Goal: Transaction & Acquisition: Book appointment/travel/reservation

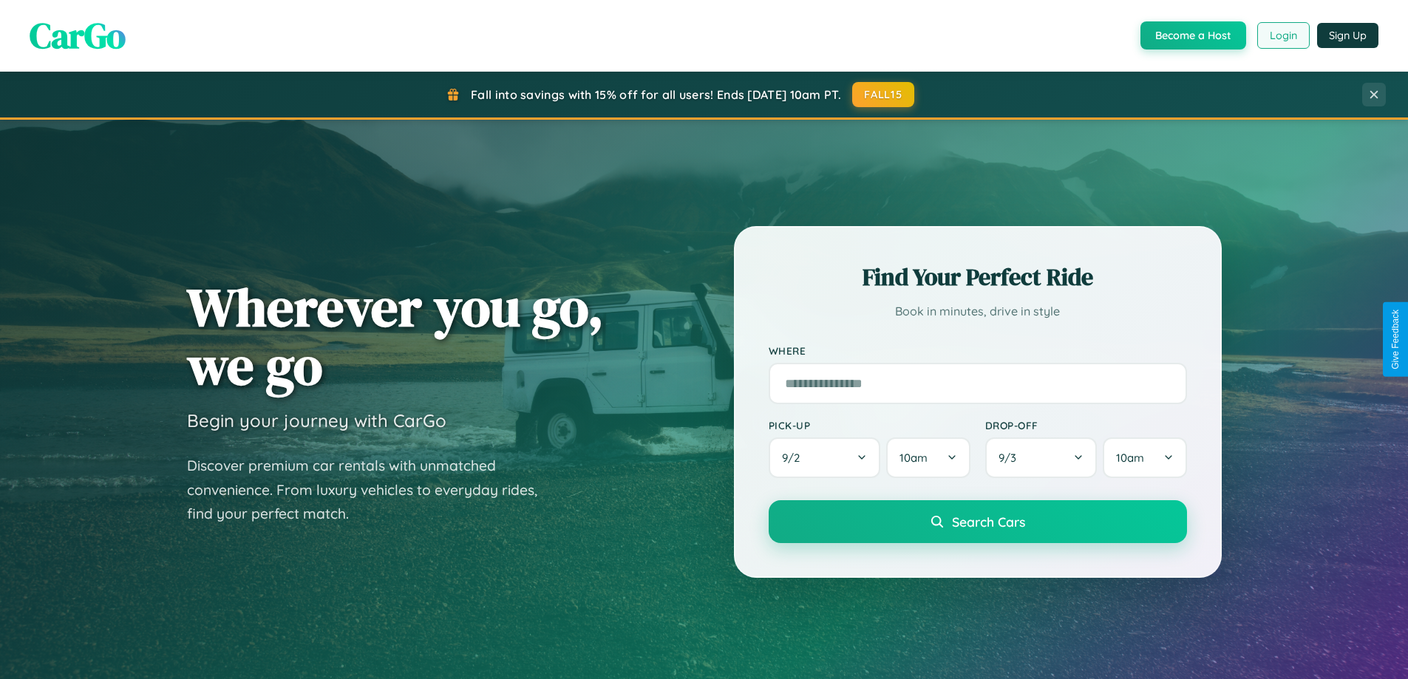
click at [1282, 35] on button "Login" at bounding box center [1283, 35] width 52 height 27
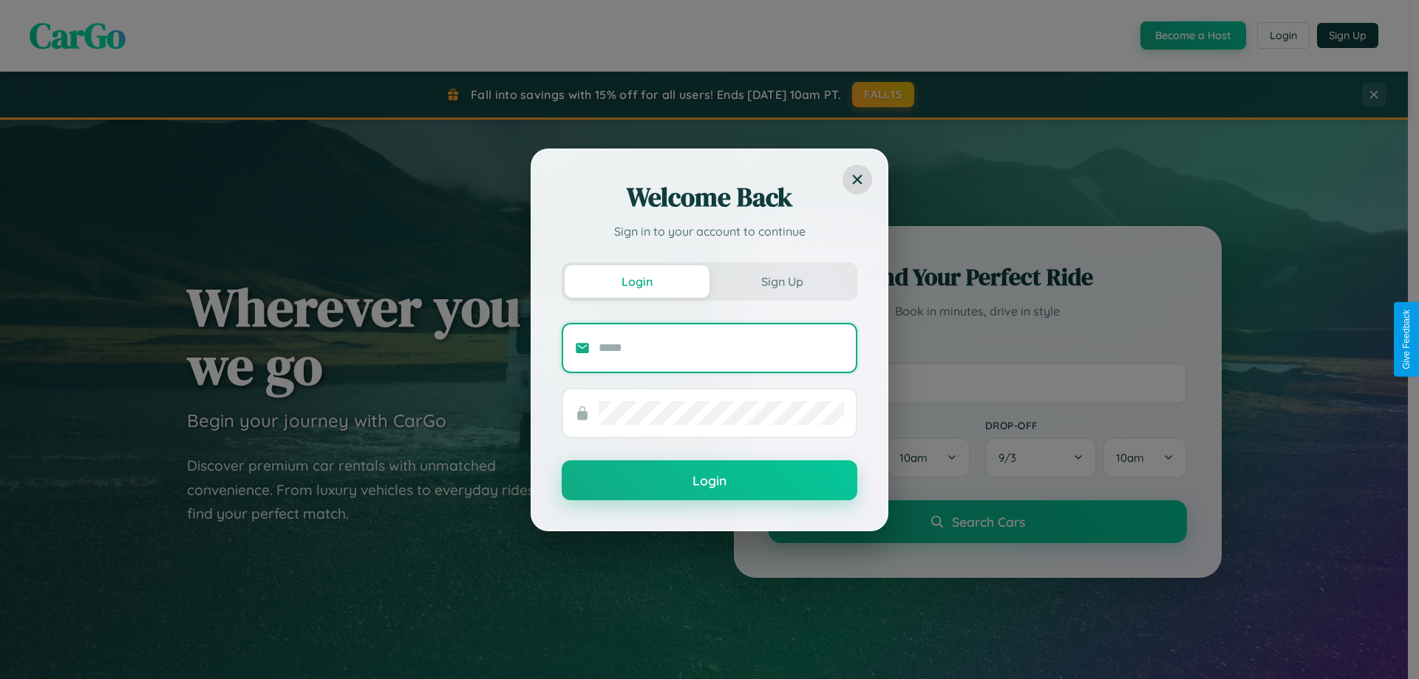
click at [721, 347] on input "text" at bounding box center [720, 348] width 245 height 24
type input "**********"
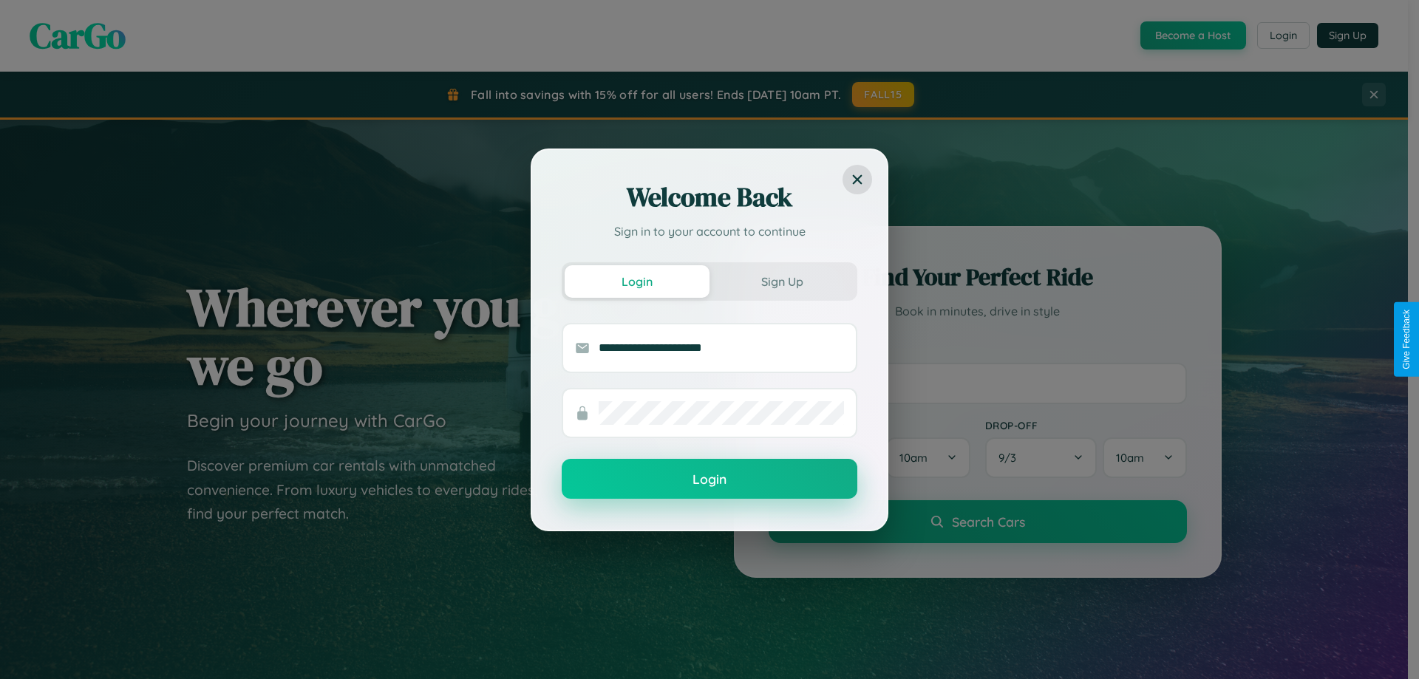
click at [709, 479] on button "Login" at bounding box center [710, 479] width 296 height 40
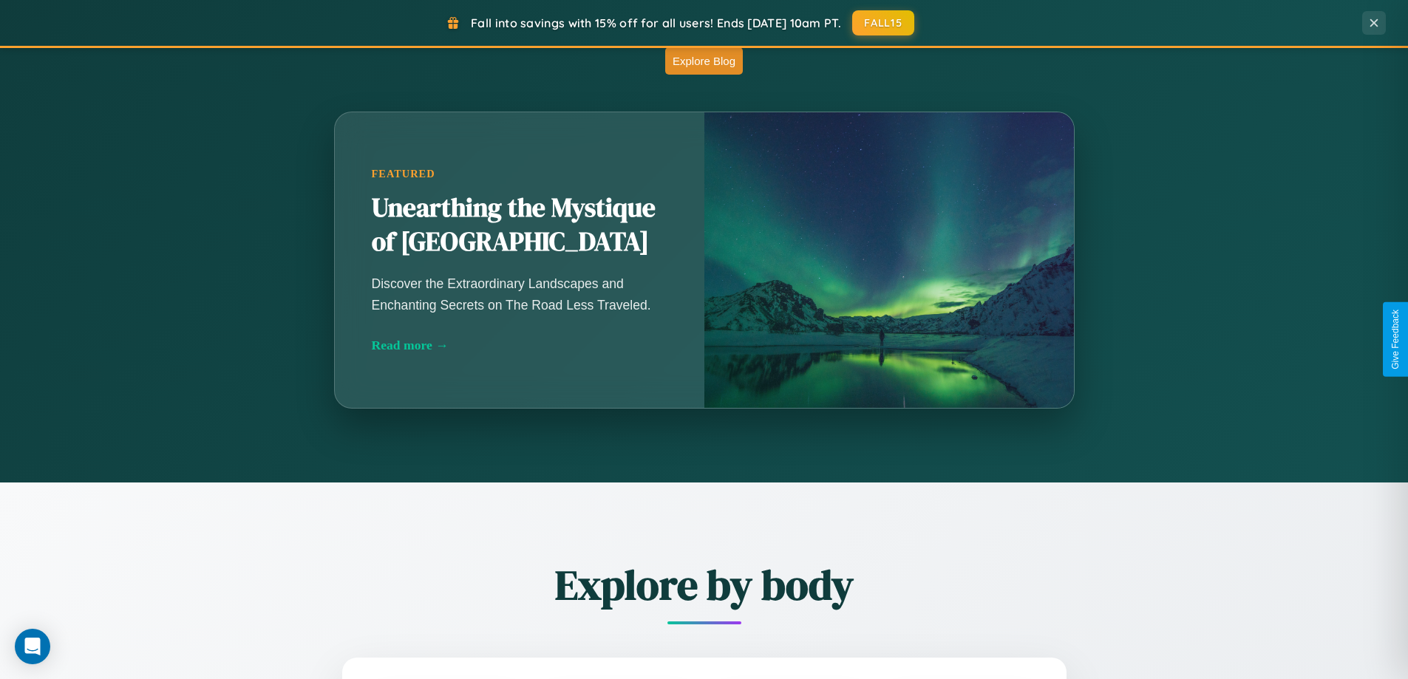
scroll to position [1301, 0]
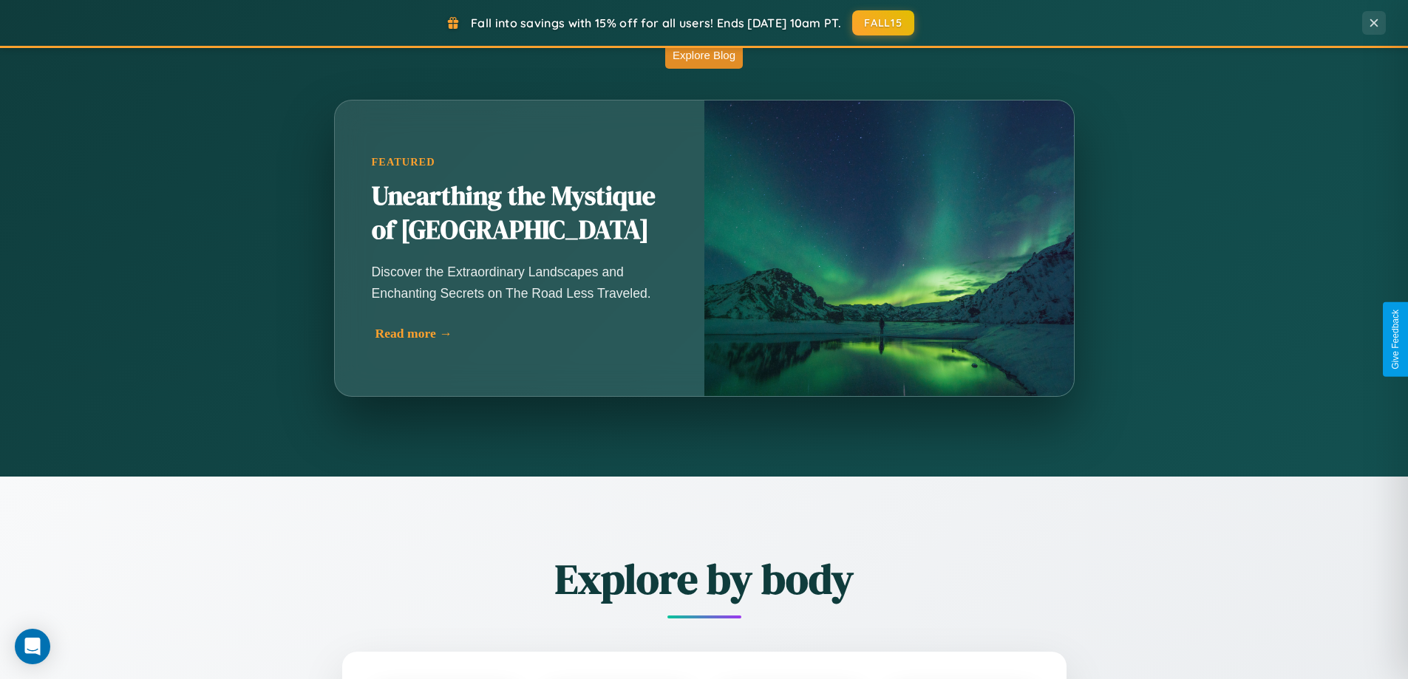
click at [519, 338] on div "Read more →" at bounding box center [523, 334] width 296 height 16
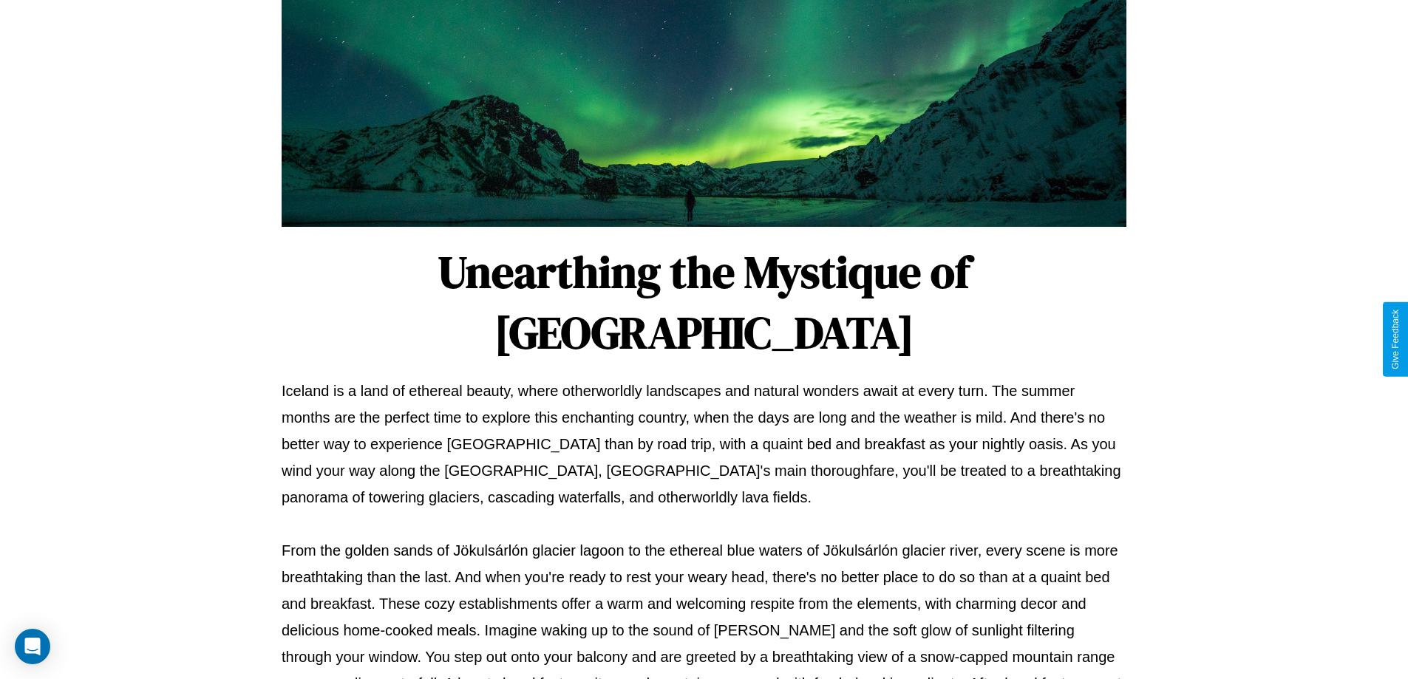
scroll to position [478, 0]
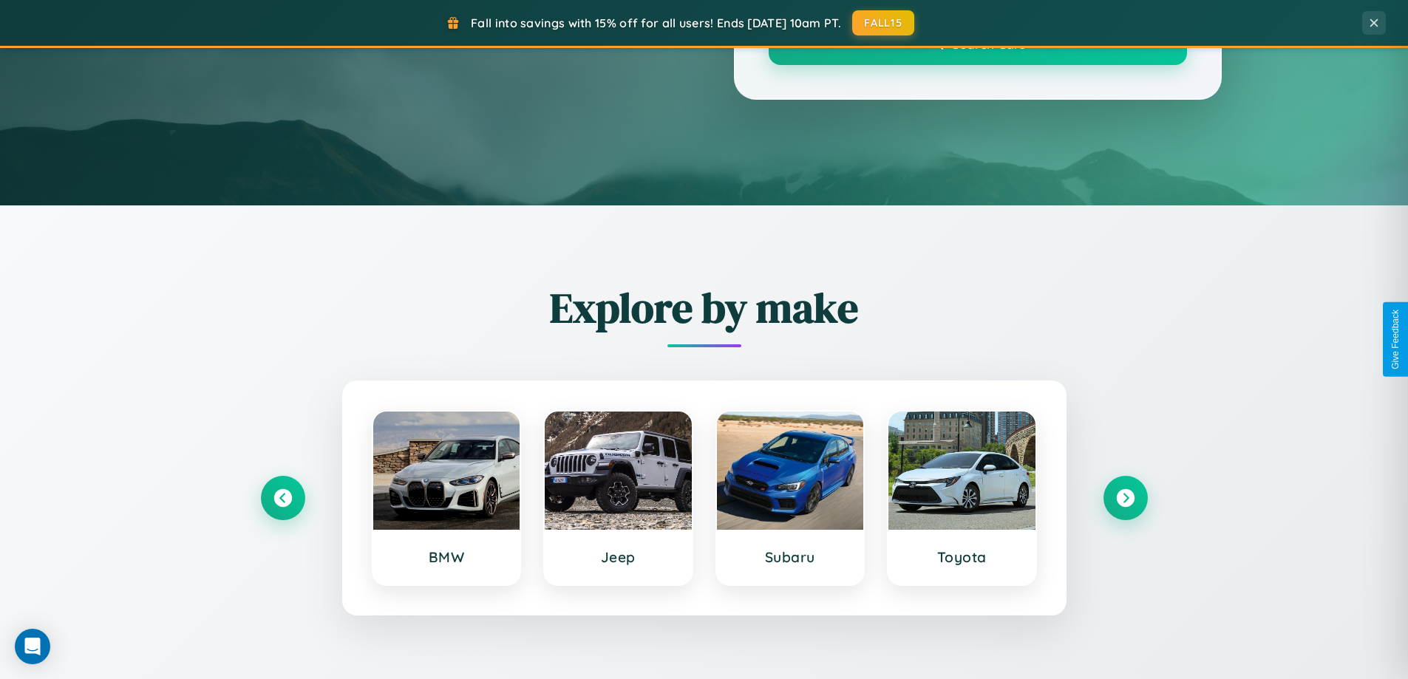
scroll to position [1301, 0]
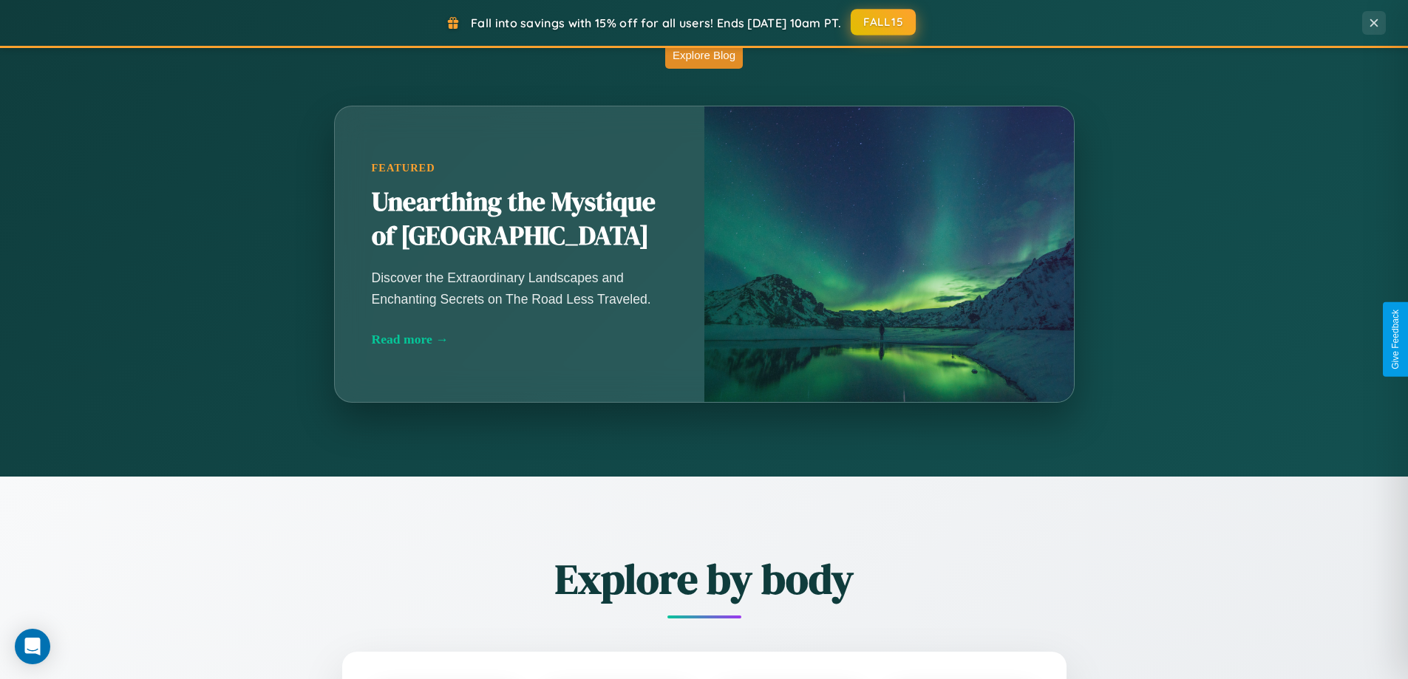
click at [884, 22] on button "FALL15" at bounding box center [882, 22] width 65 height 27
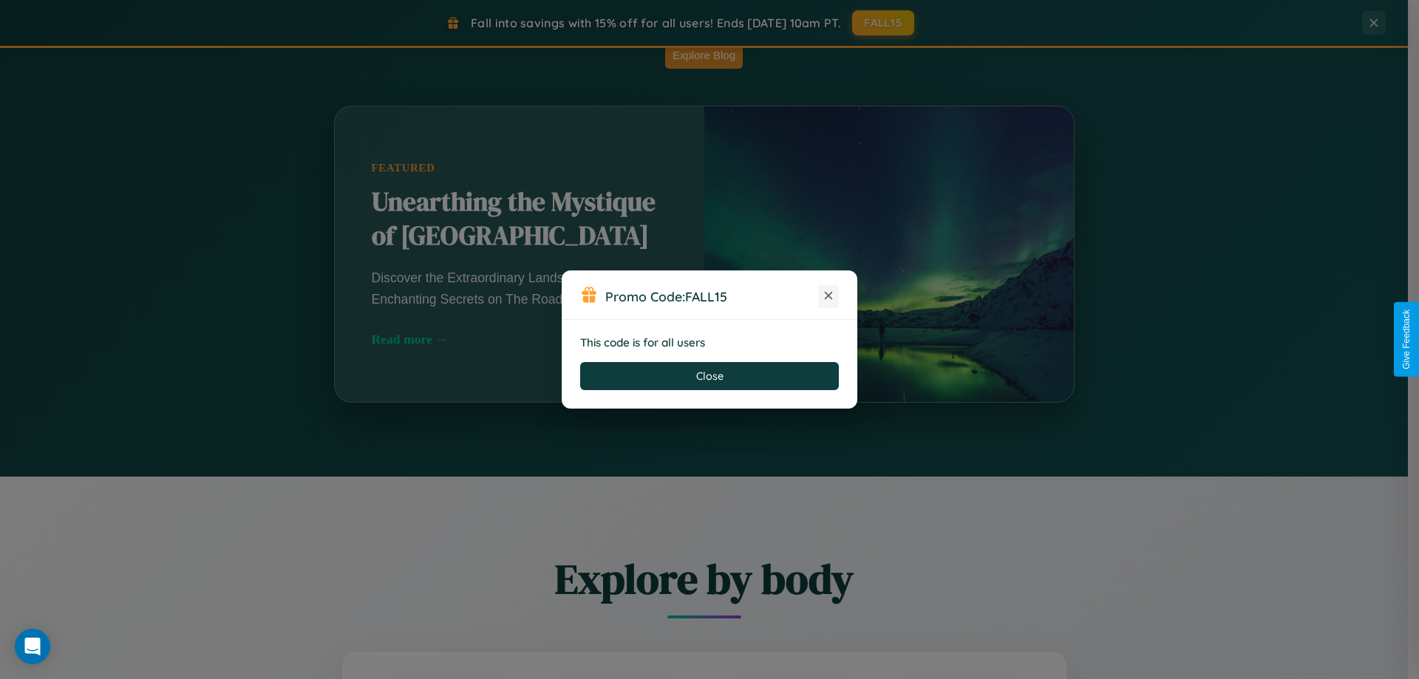
click at [828, 296] on icon at bounding box center [828, 295] width 15 height 15
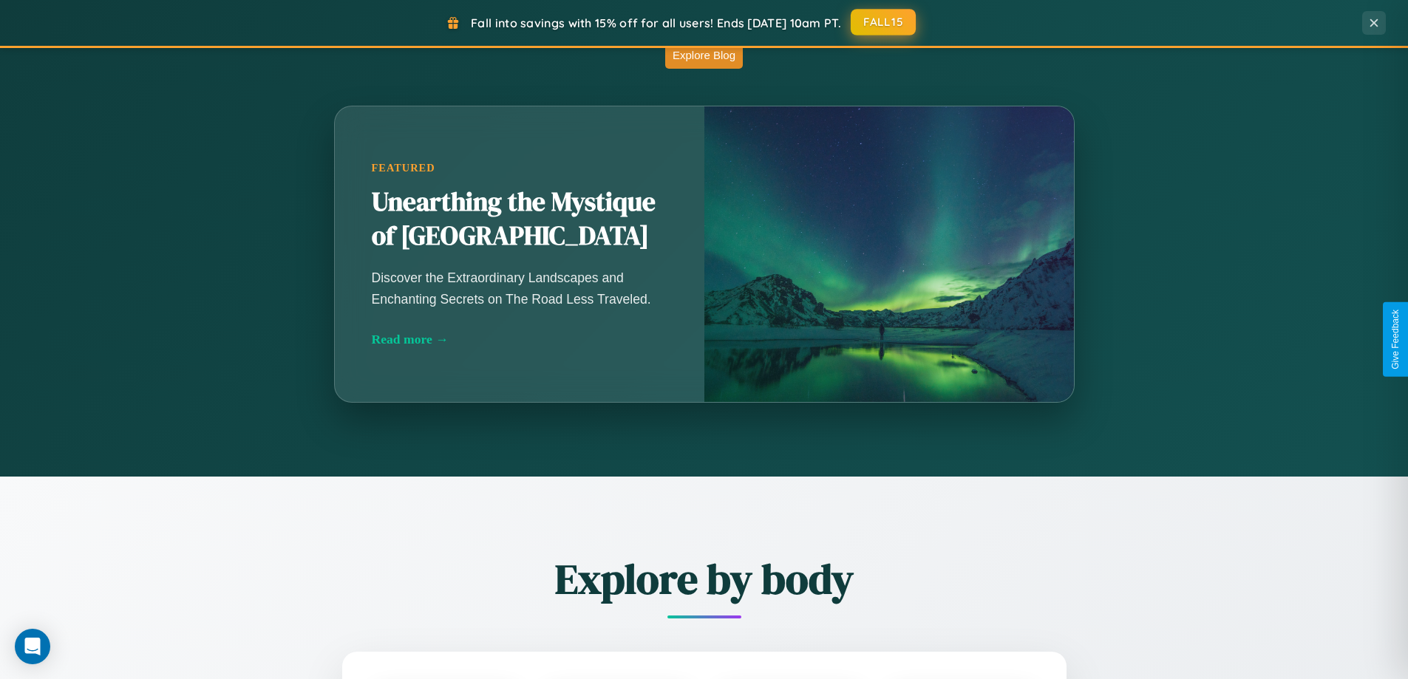
click at [884, 22] on button "FALL15" at bounding box center [882, 22] width 65 height 27
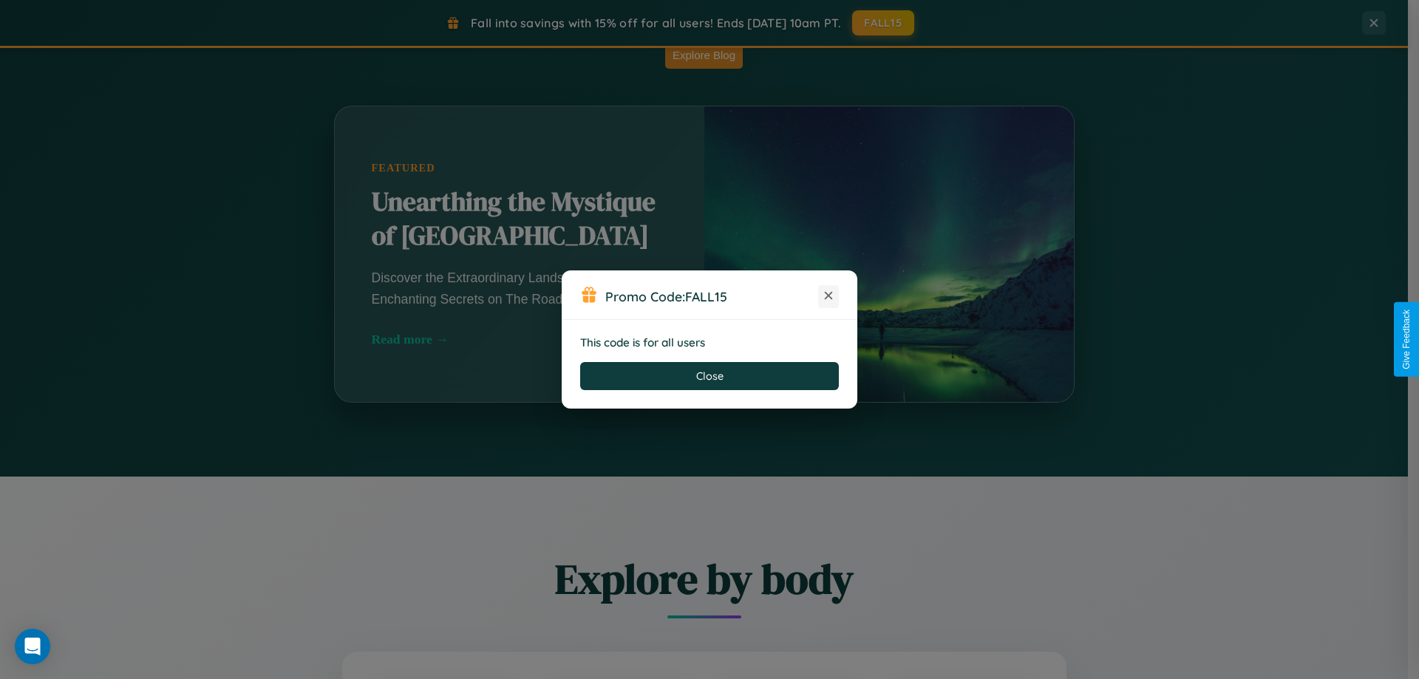
click at [828, 296] on icon at bounding box center [828, 295] width 15 height 15
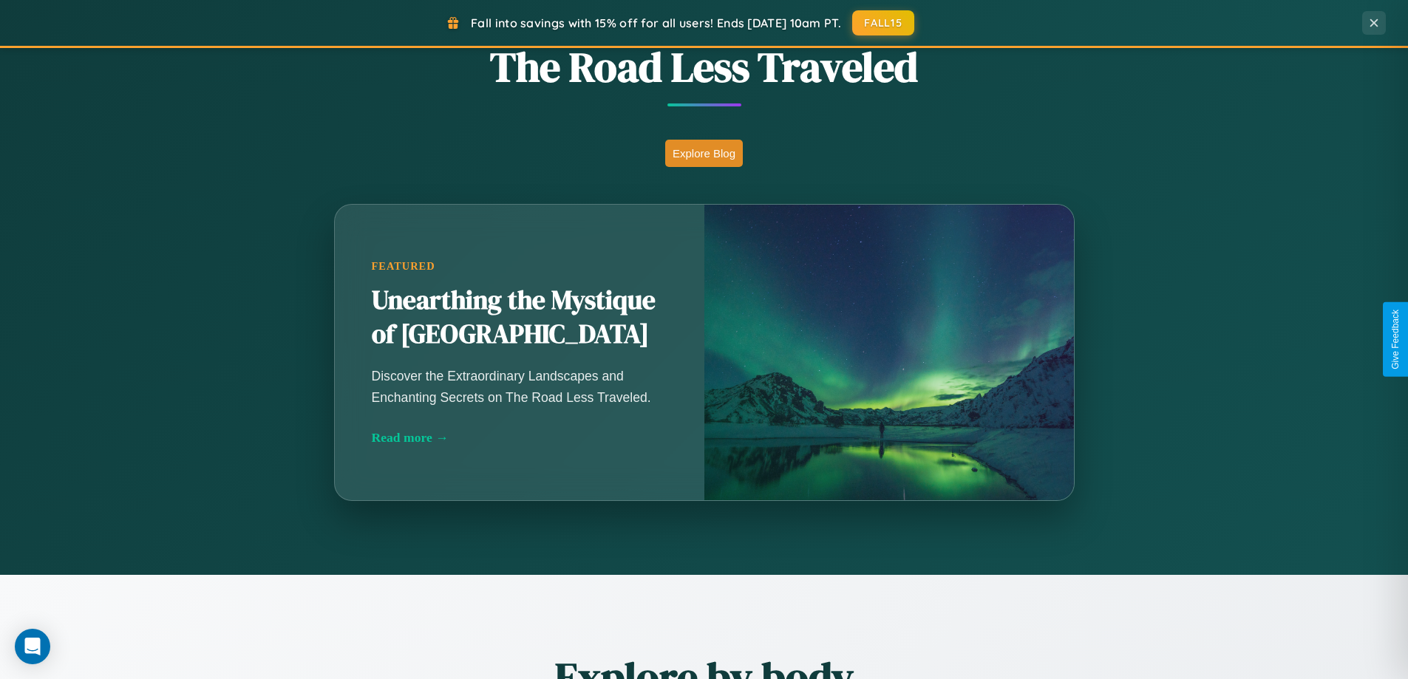
scroll to position [637, 0]
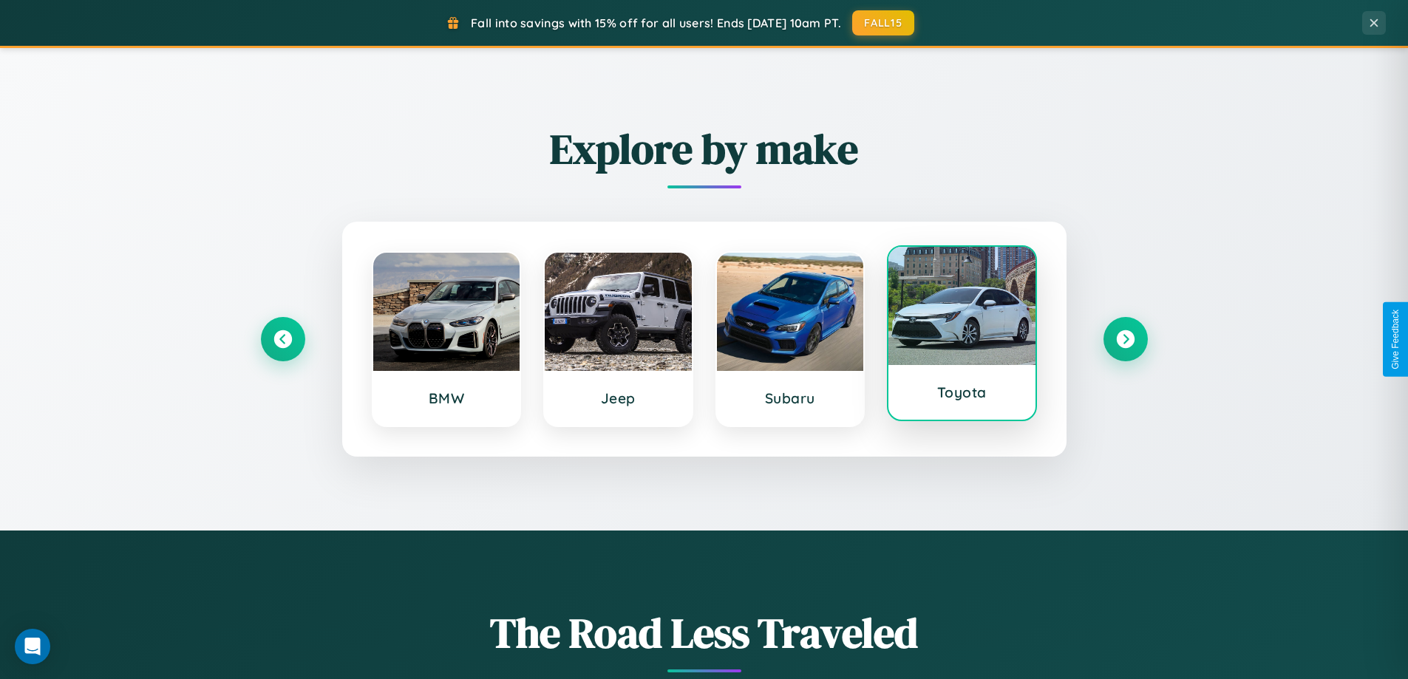
click at [961, 335] on div at bounding box center [961, 306] width 147 height 118
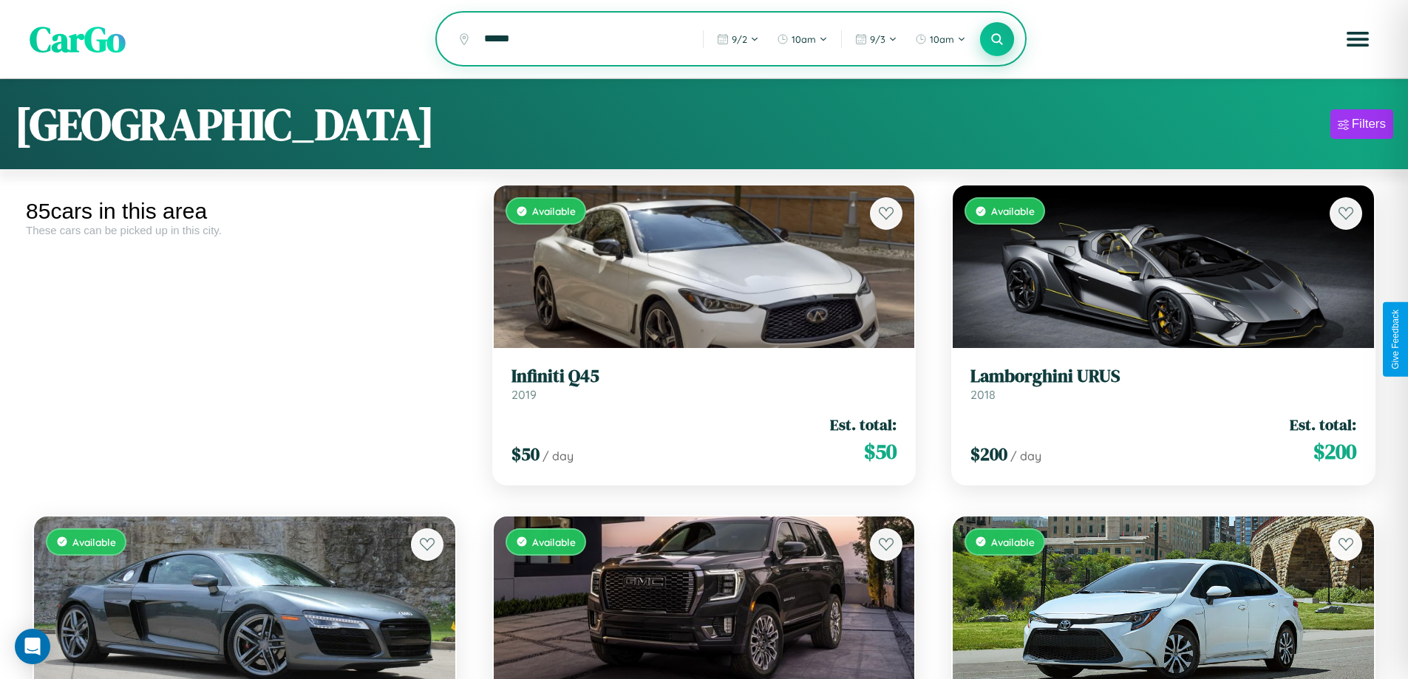
click at [997, 40] on icon at bounding box center [997, 39] width 14 height 14
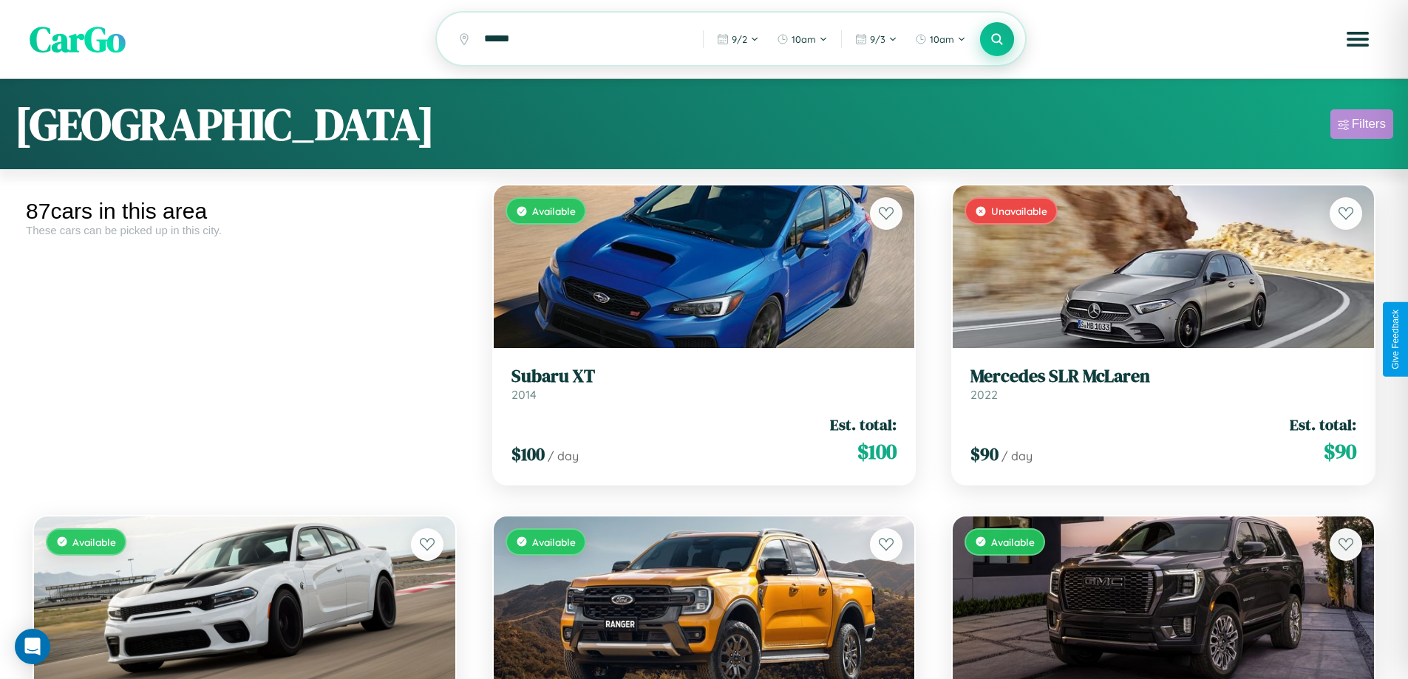
click at [1361, 126] on div "Filters" at bounding box center [1368, 124] width 34 height 15
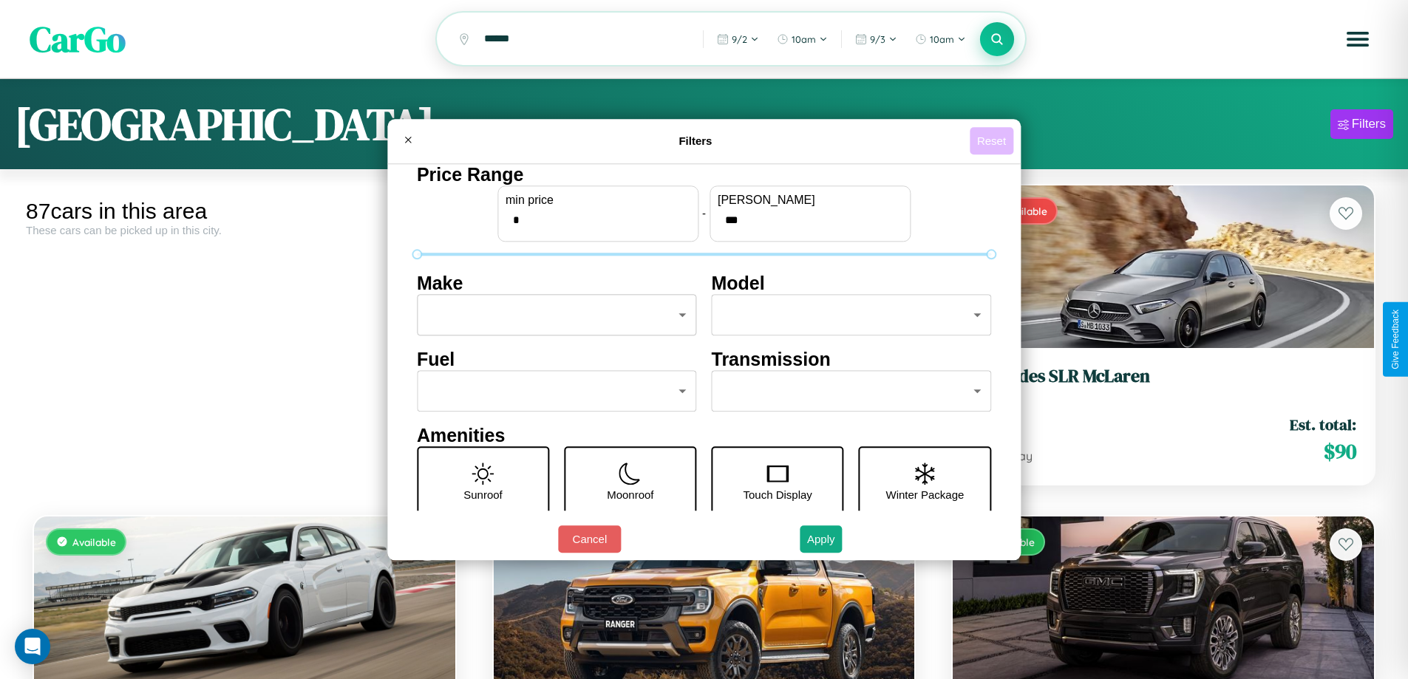
click at [993, 140] on button "Reset" at bounding box center [991, 140] width 44 height 27
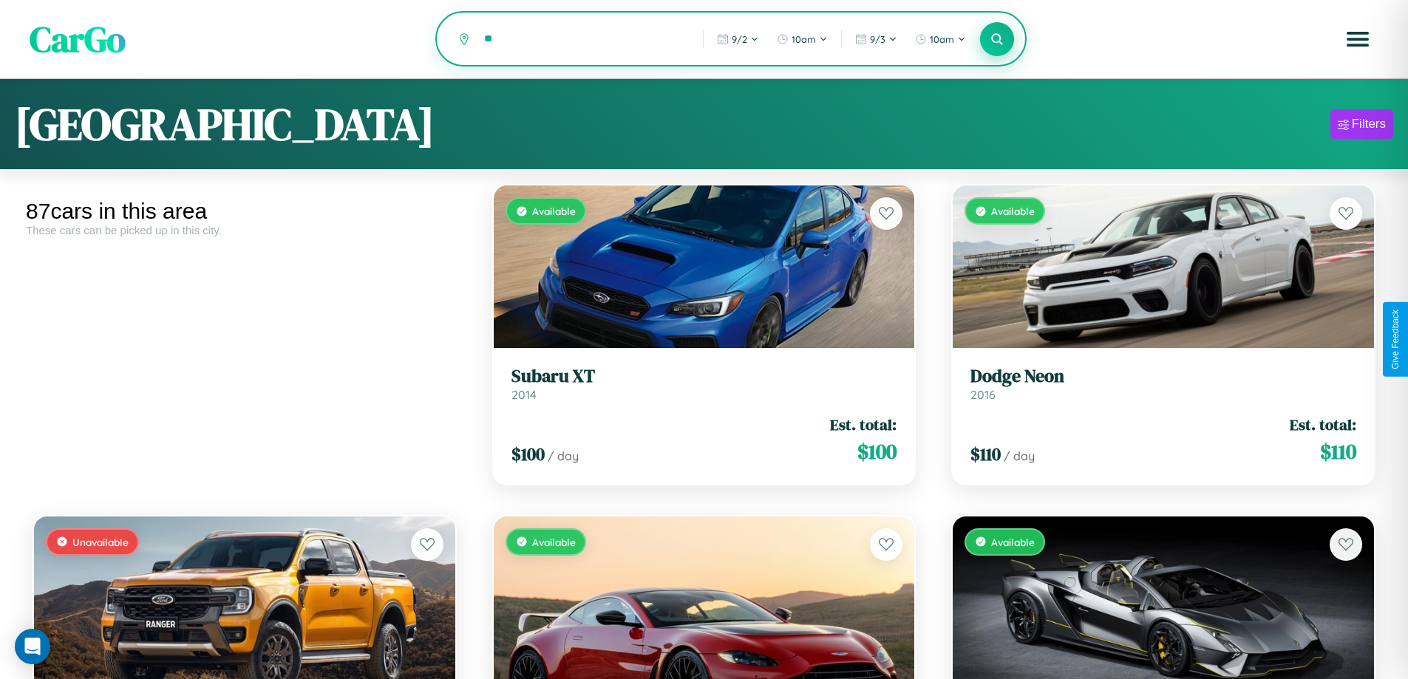
type input "*"
type input "******"
click at [997, 40] on icon at bounding box center [997, 39] width 14 height 14
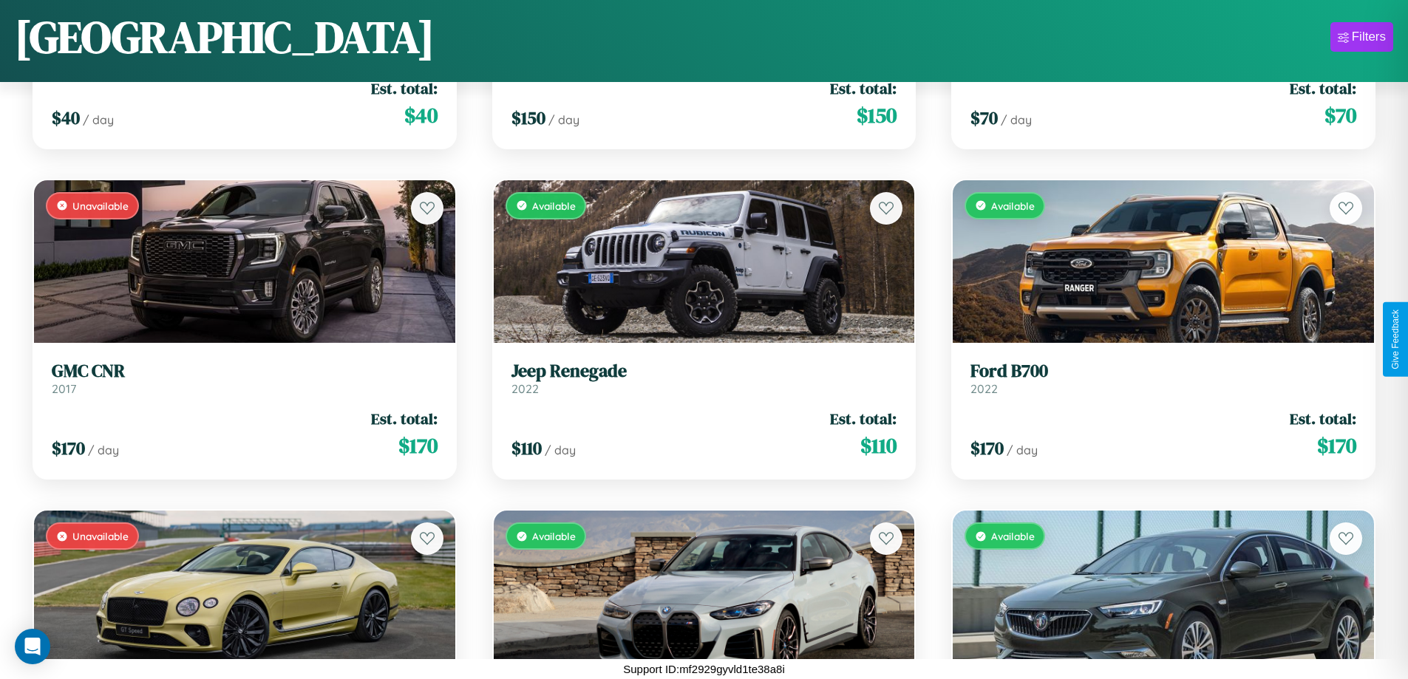
scroll to position [6163, 0]
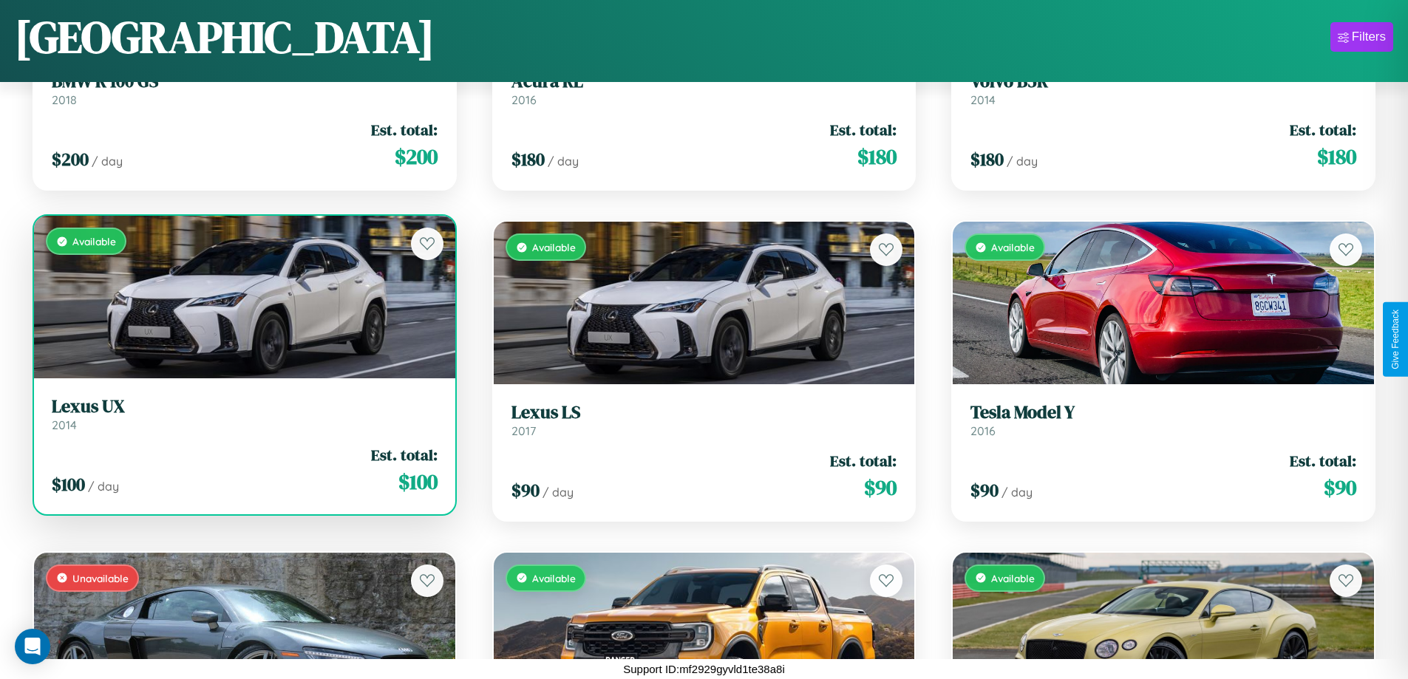
click at [242, 420] on link "Lexus UX 2014" at bounding box center [245, 414] width 386 height 36
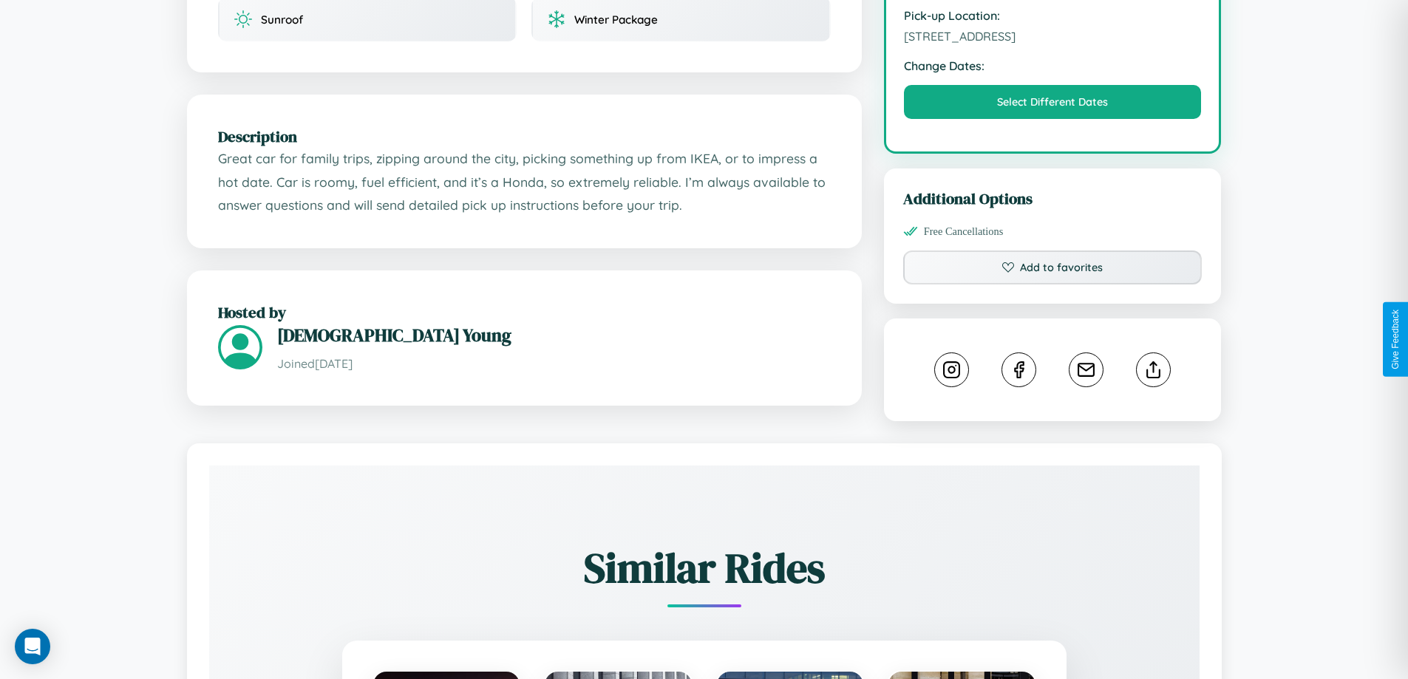
scroll to position [485, 0]
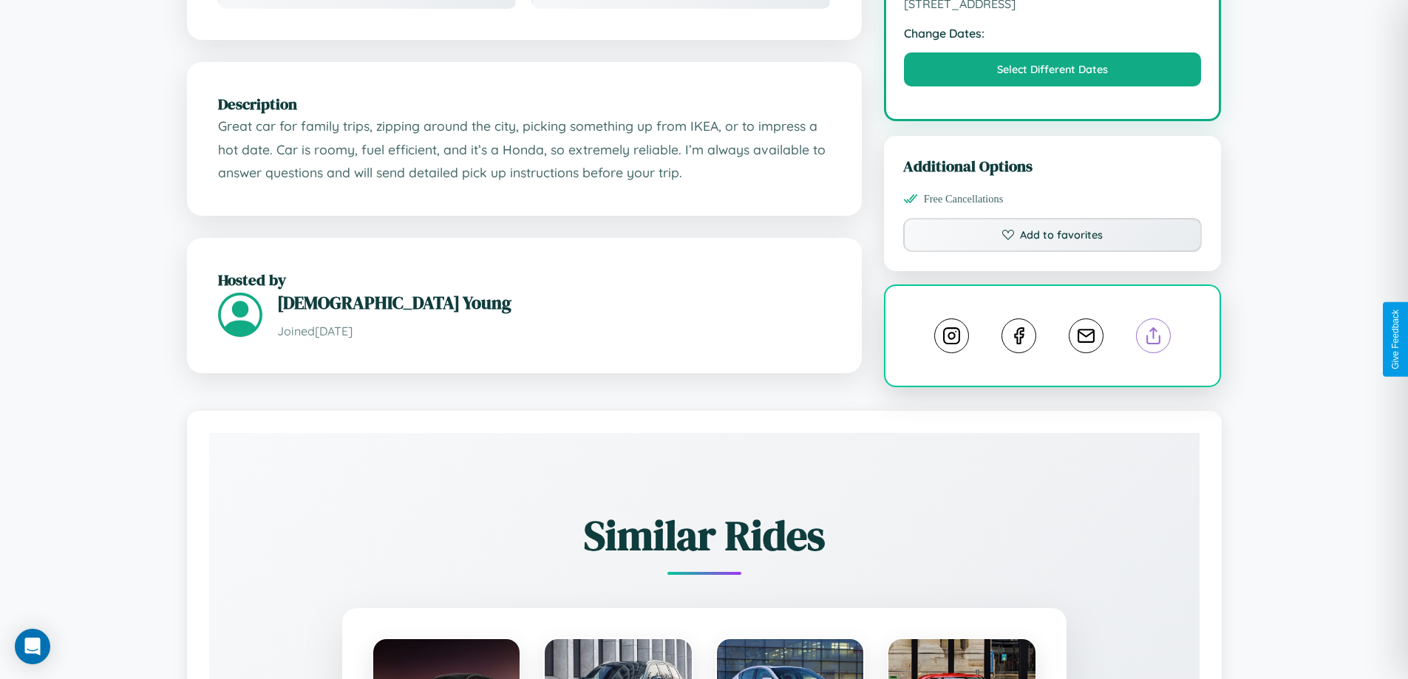
click at [1153, 338] on line at bounding box center [1153, 333] width 0 height 10
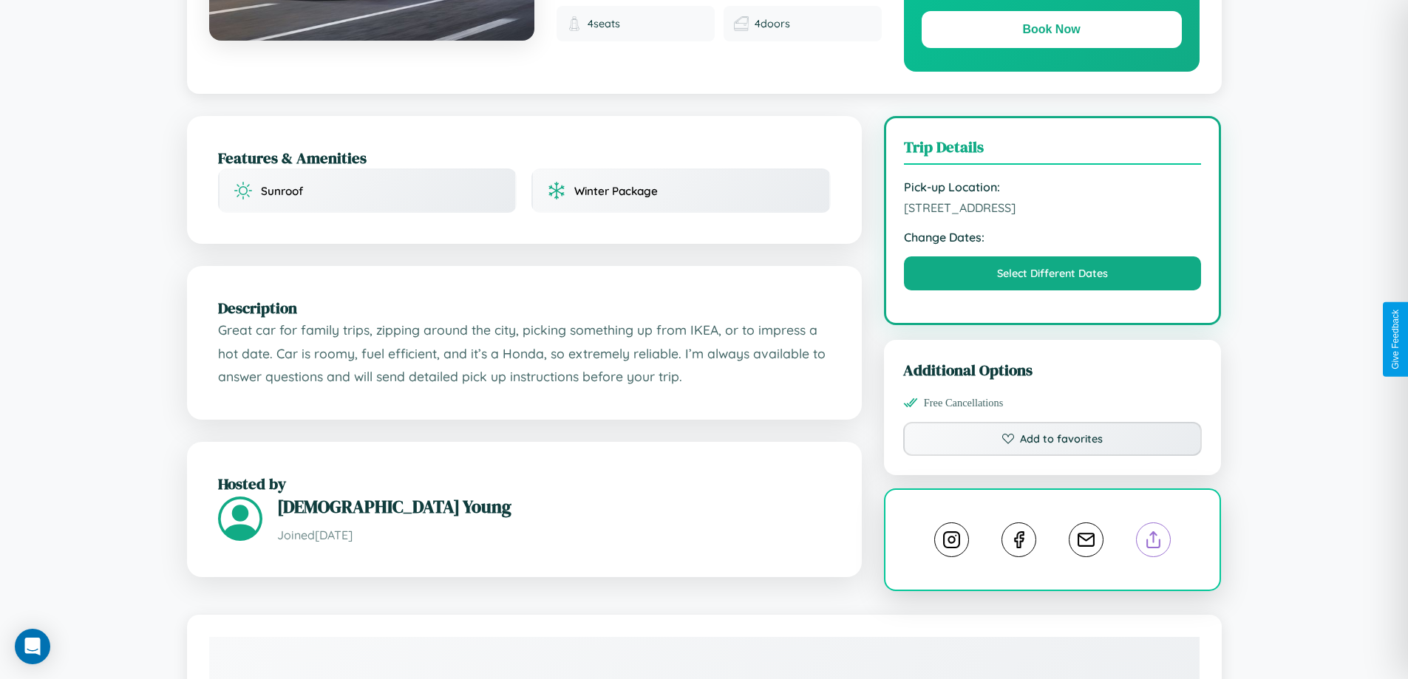
scroll to position [152, 0]
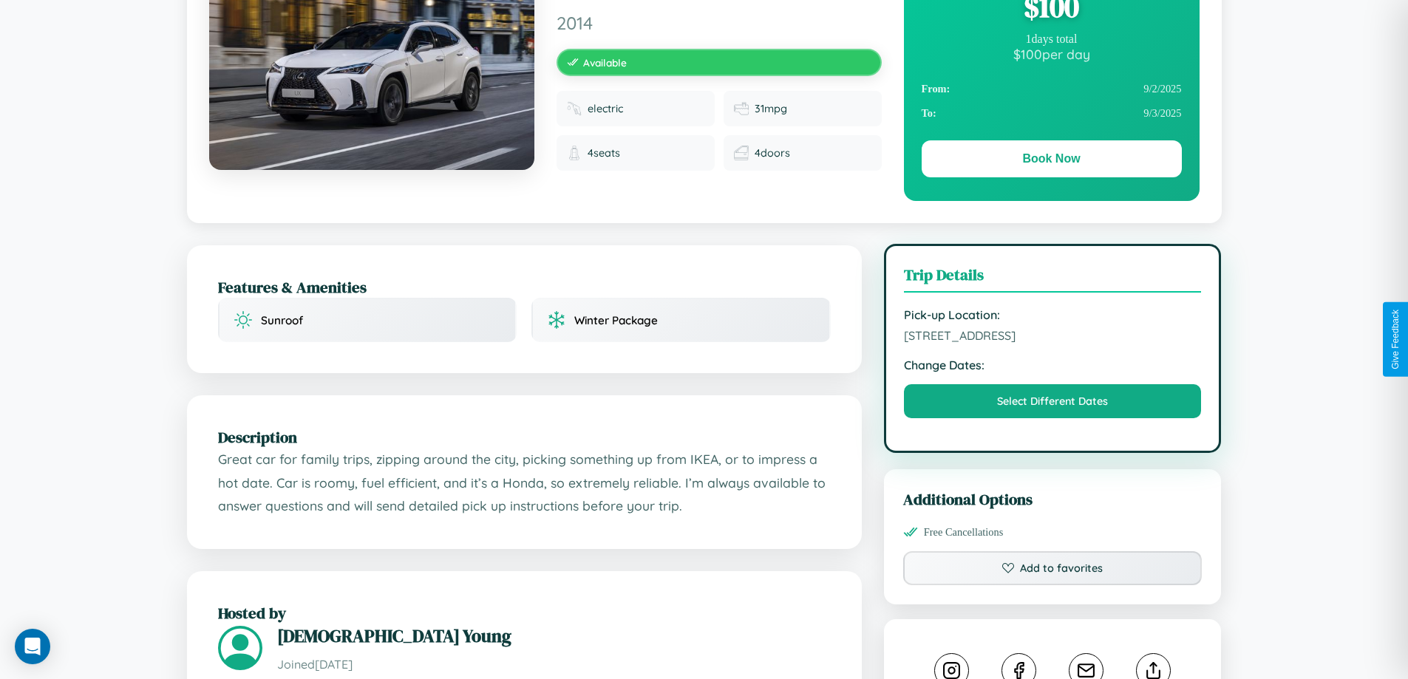
click at [1052, 338] on span "2760 Meadow Lane Madrid 56952 Spain" at bounding box center [1053, 335] width 298 height 15
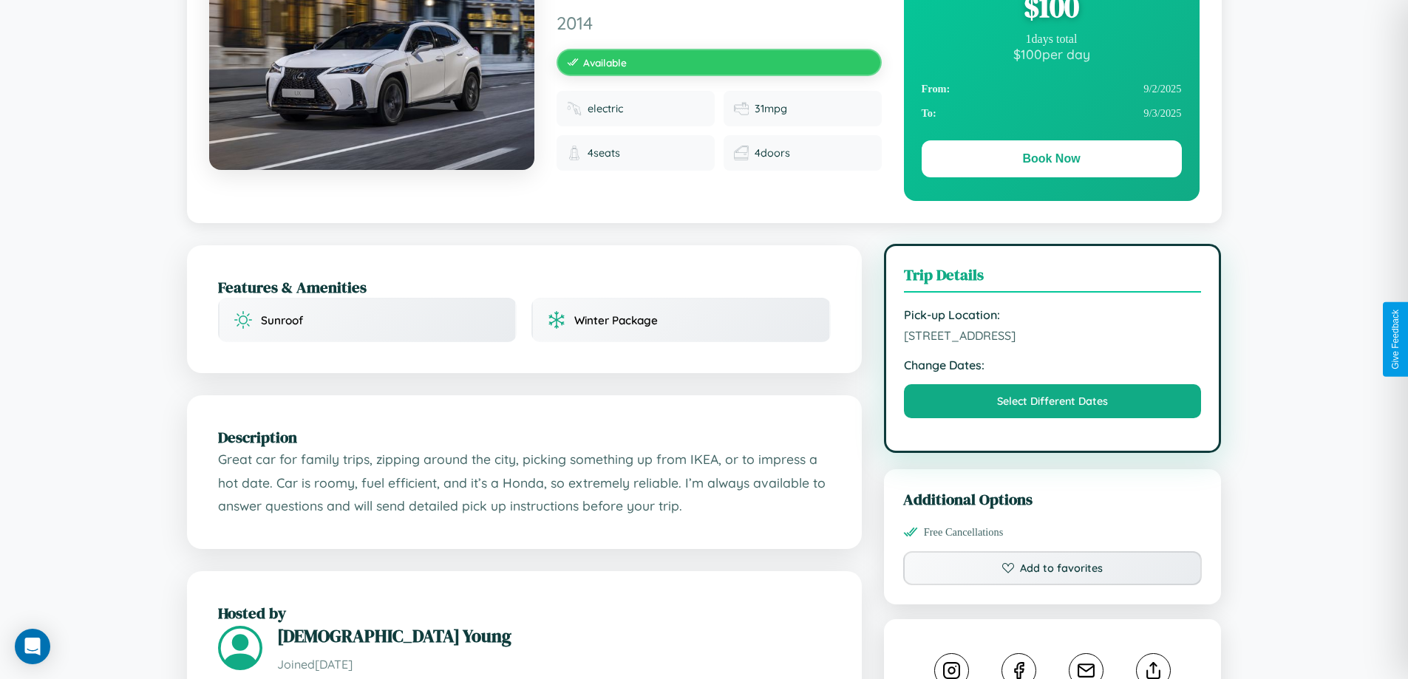
click at [1052, 338] on span "2760 Meadow Lane Madrid 56952 Spain" at bounding box center [1053, 335] width 298 height 15
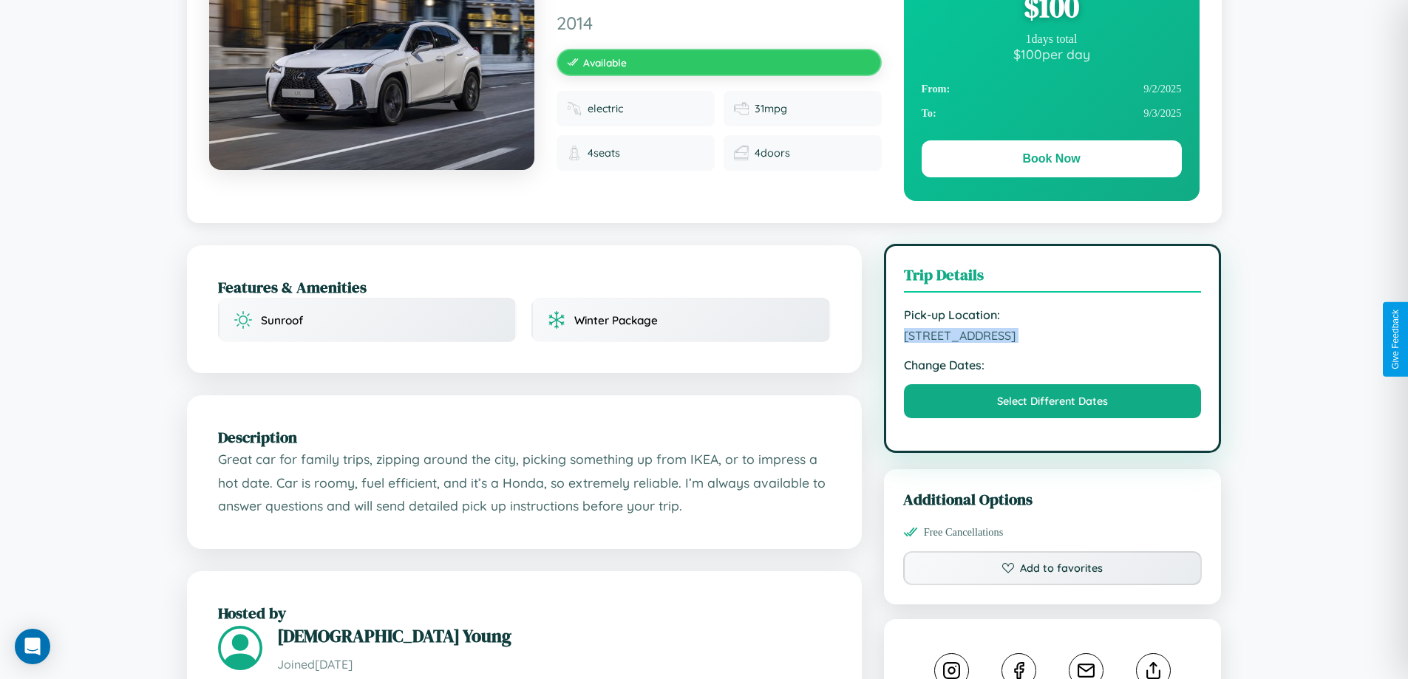
click at [1052, 338] on span "2760 Meadow Lane Madrid 56952 Spain" at bounding box center [1053, 335] width 298 height 15
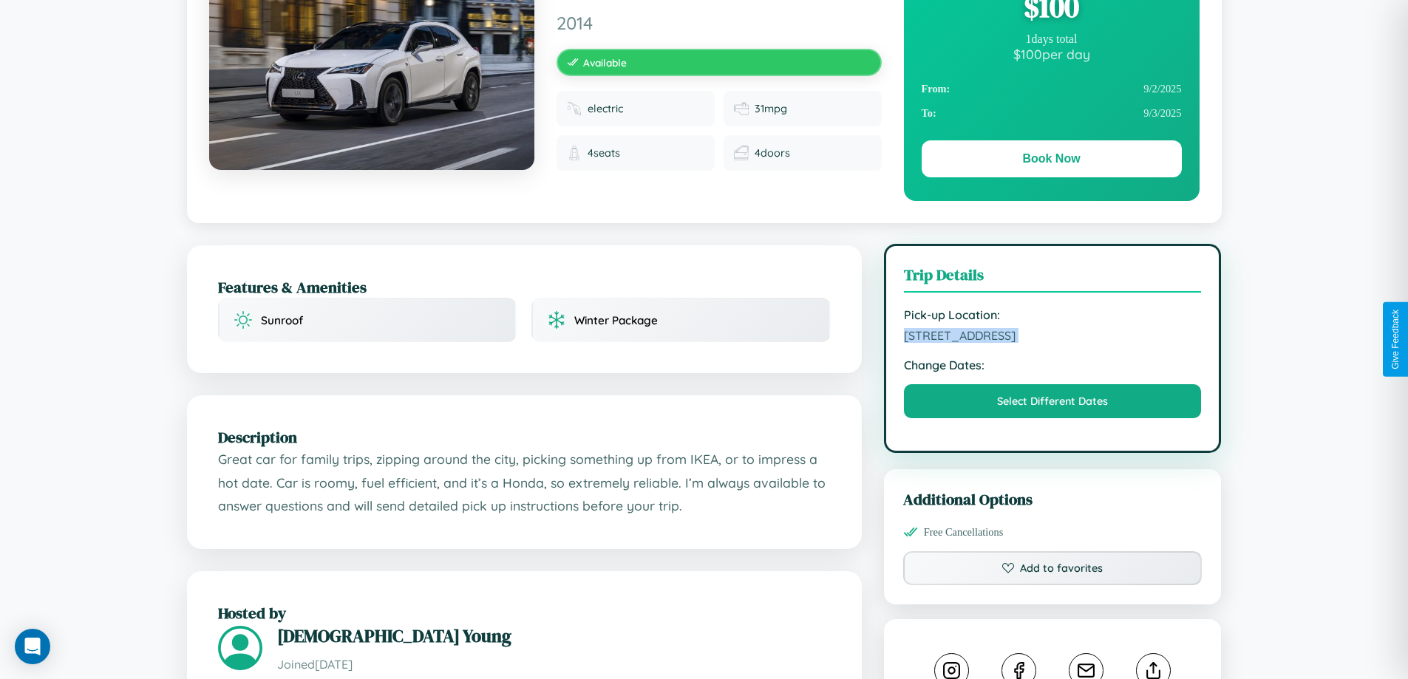
click at [1052, 338] on span "2760 Meadow Lane Madrid 56952 Spain" at bounding box center [1053, 335] width 298 height 15
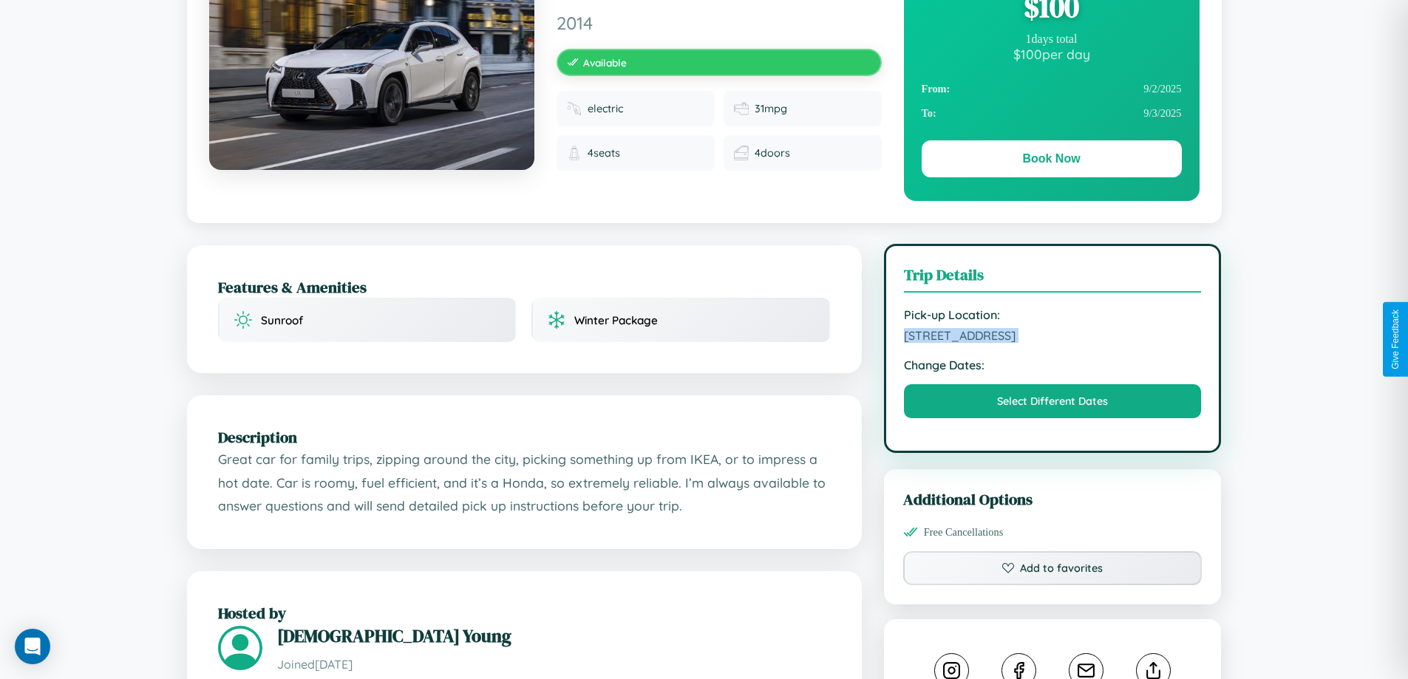
click at [1052, 338] on span "2760 Meadow Lane Madrid 56952 Spain" at bounding box center [1053, 335] width 298 height 15
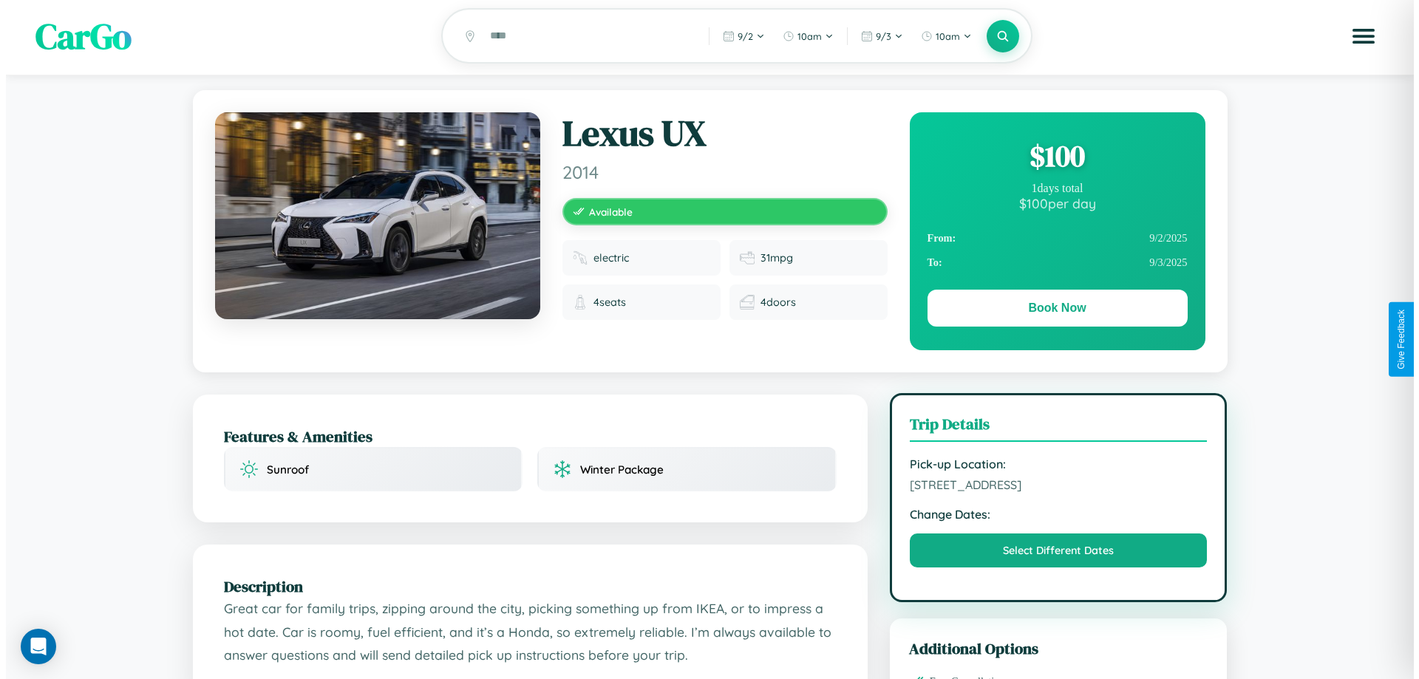
scroll to position [0, 0]
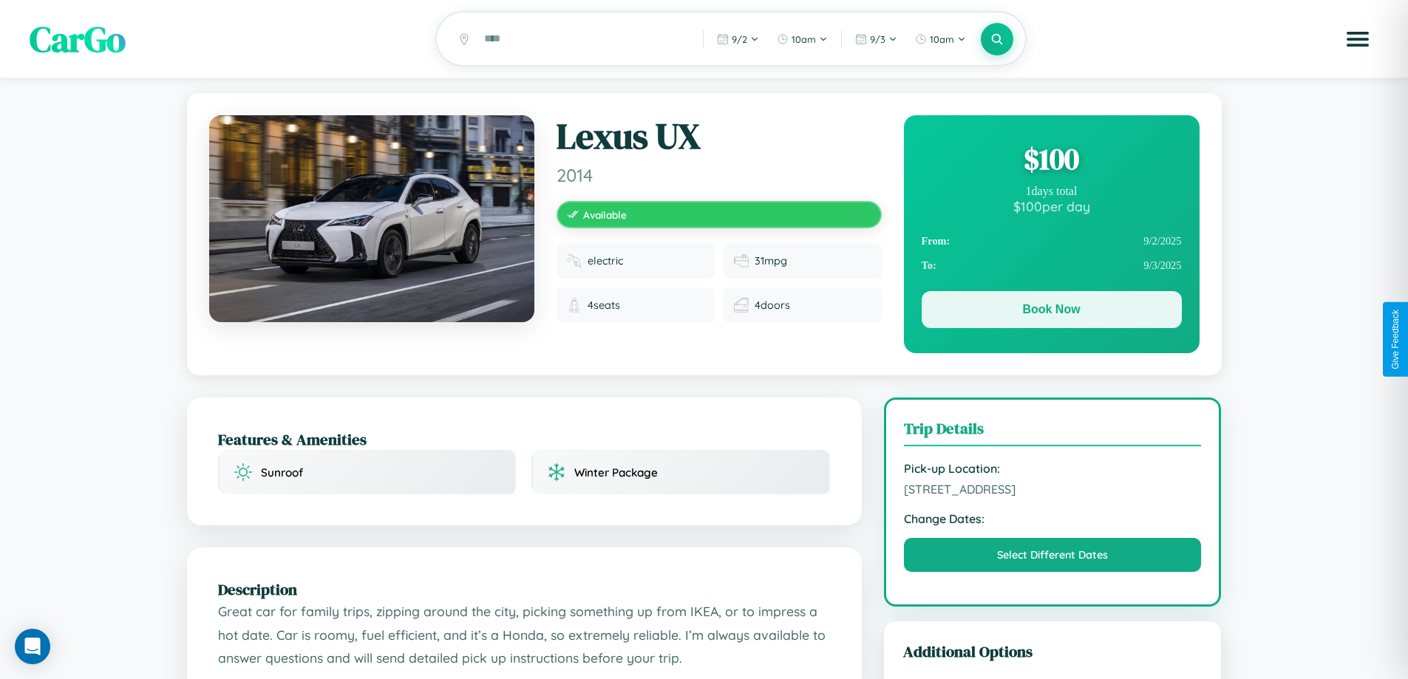
click at [1051, 313] on button "Book Now" at bounding box center [1051, 309] width 260 height 37
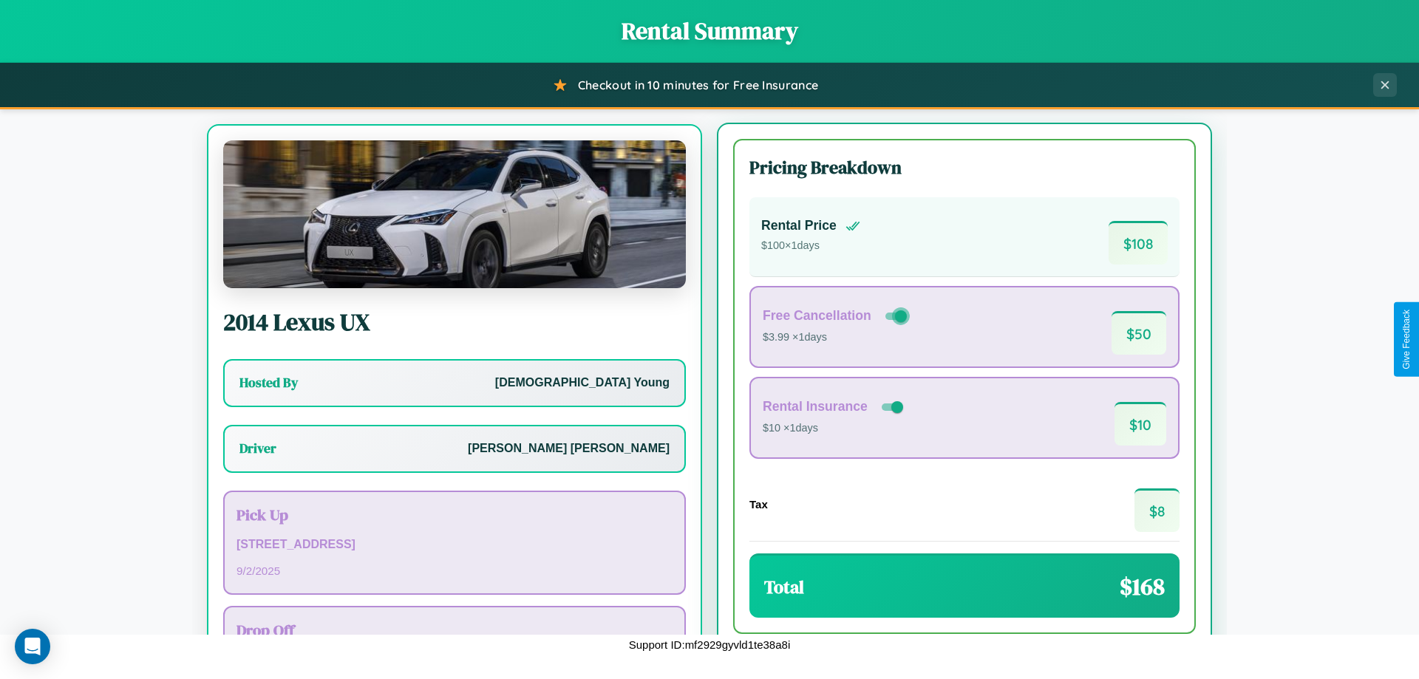
scroll to position [69, 0]
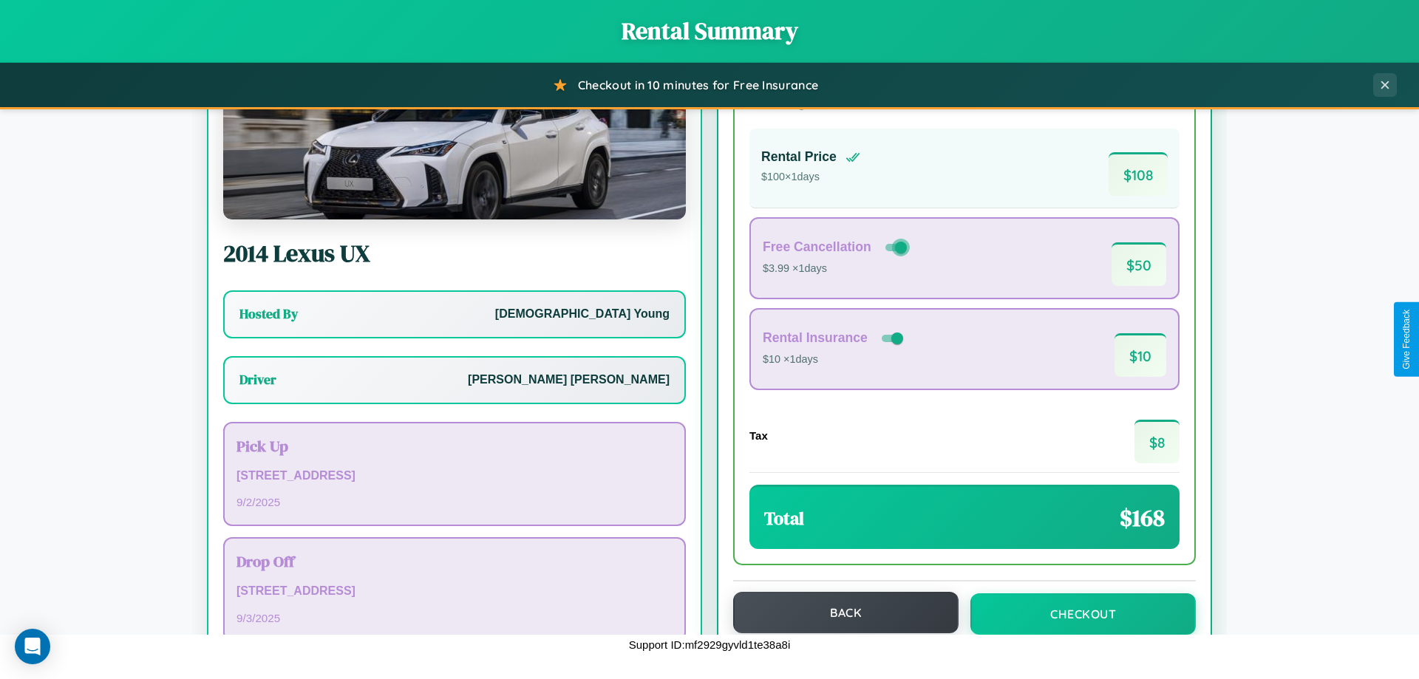
click at [839, 613] on button "Back" at bounding box center [845, 612] width 225 height 41
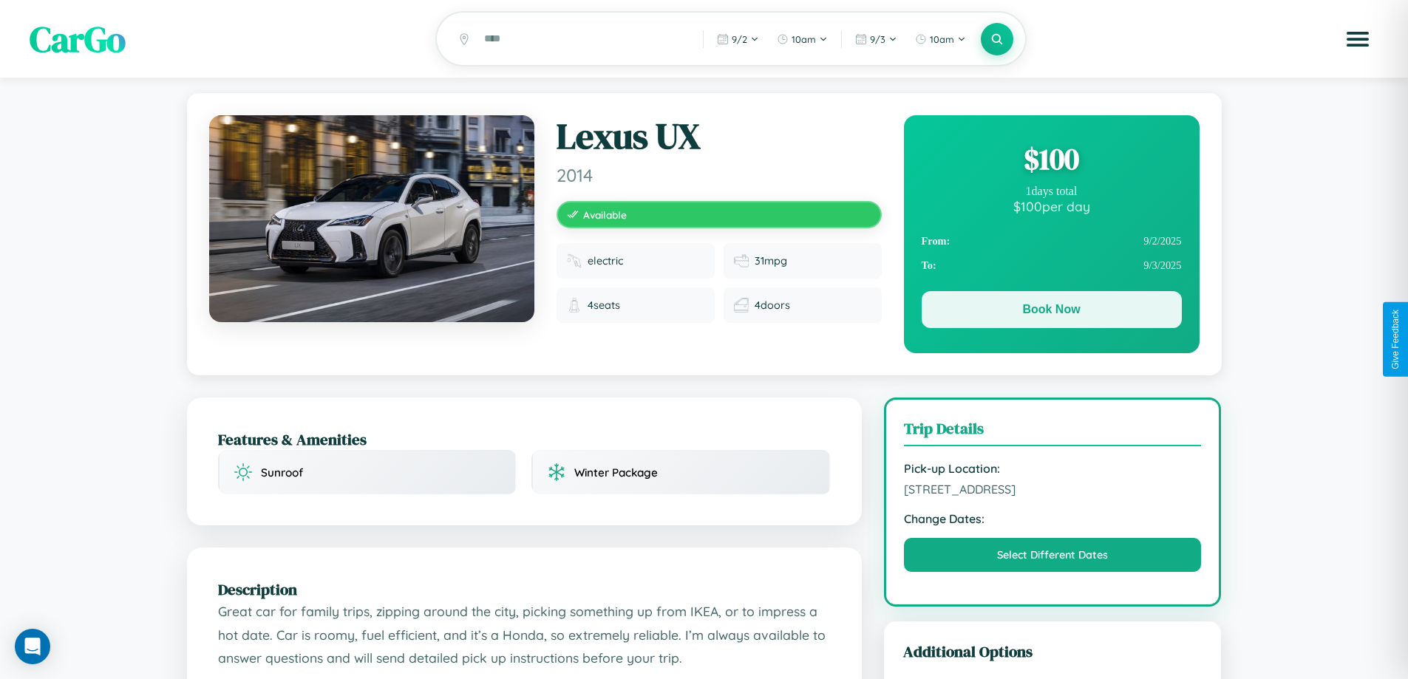
click at [1051, 312] on button "Book Now" at bounding box center [1051, 309] width 260 height 37
